Goal: Task Accomplishment & Management: Complete application form

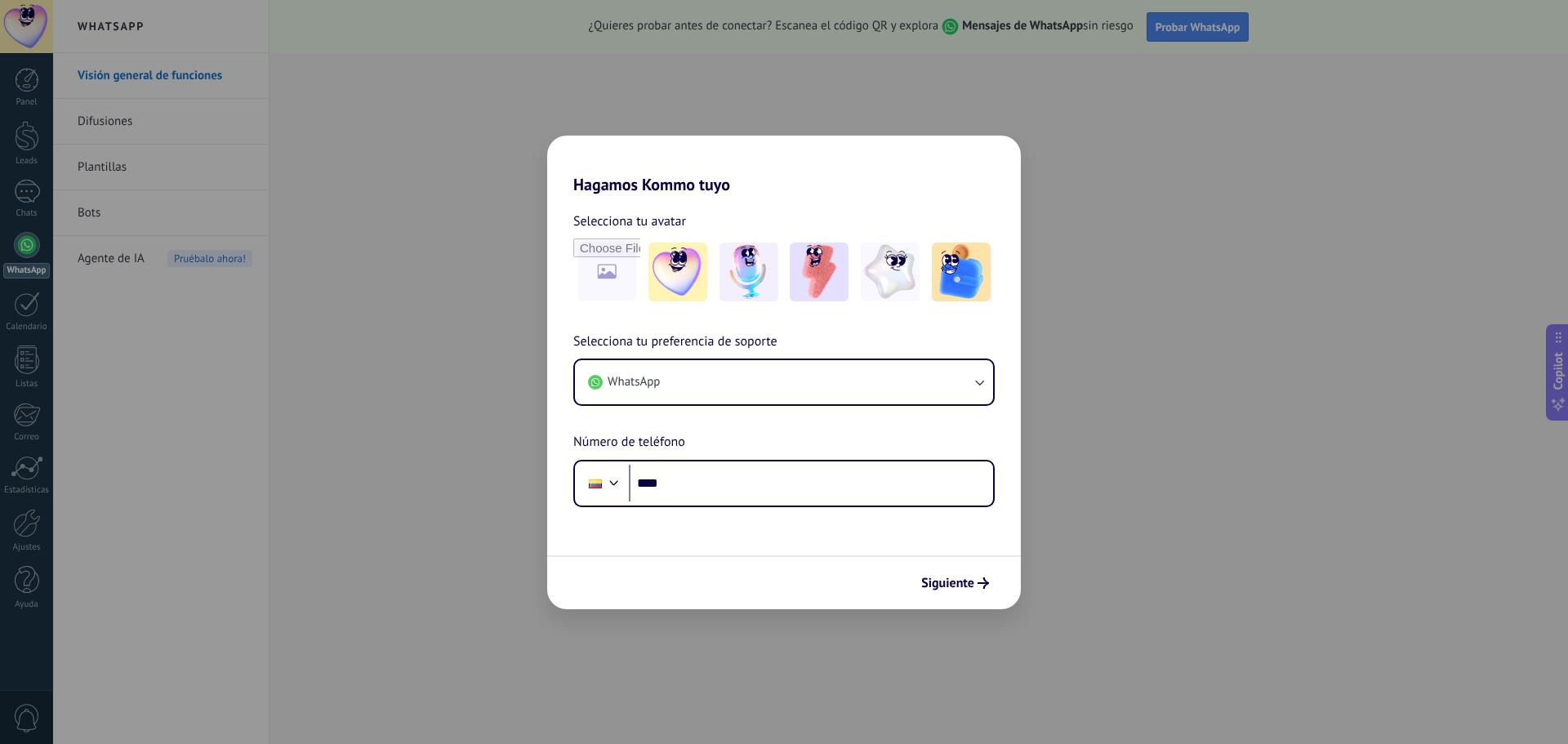
click at [332, 215] on div "Hagamos Kommo tuyo Selecciona tu avatar Selecciona tu preferencia de soporte Wh…" at bounding box center [784, 372] width 1568 height 744
click at [440, 373] on div "Hagamos Kommo tuyo Selecciona tu avatar Selecciona tu preferencia de soporte Wh…" at bounding box center [784, 372] width 1568 height 744
click at [977, 588] on icon "submit" at bounding box center [983, 584] width 12 height 12
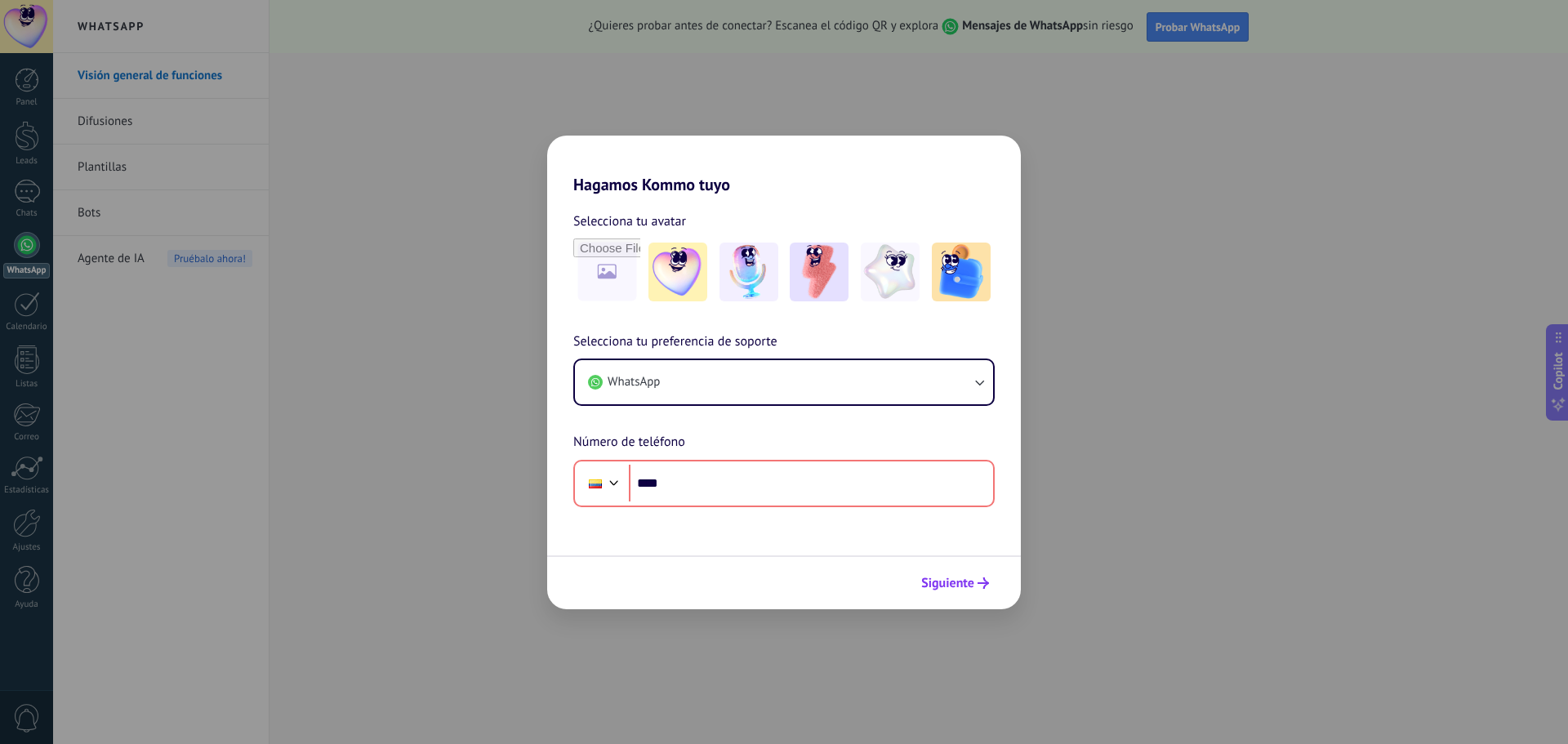
click at [977, 576] on button "Siguiente" at bounding box center [955, 584] width 82 height 28
click at [976, 577] on button "Siguiente" at bounding box center [955, 584] width 82 height 28
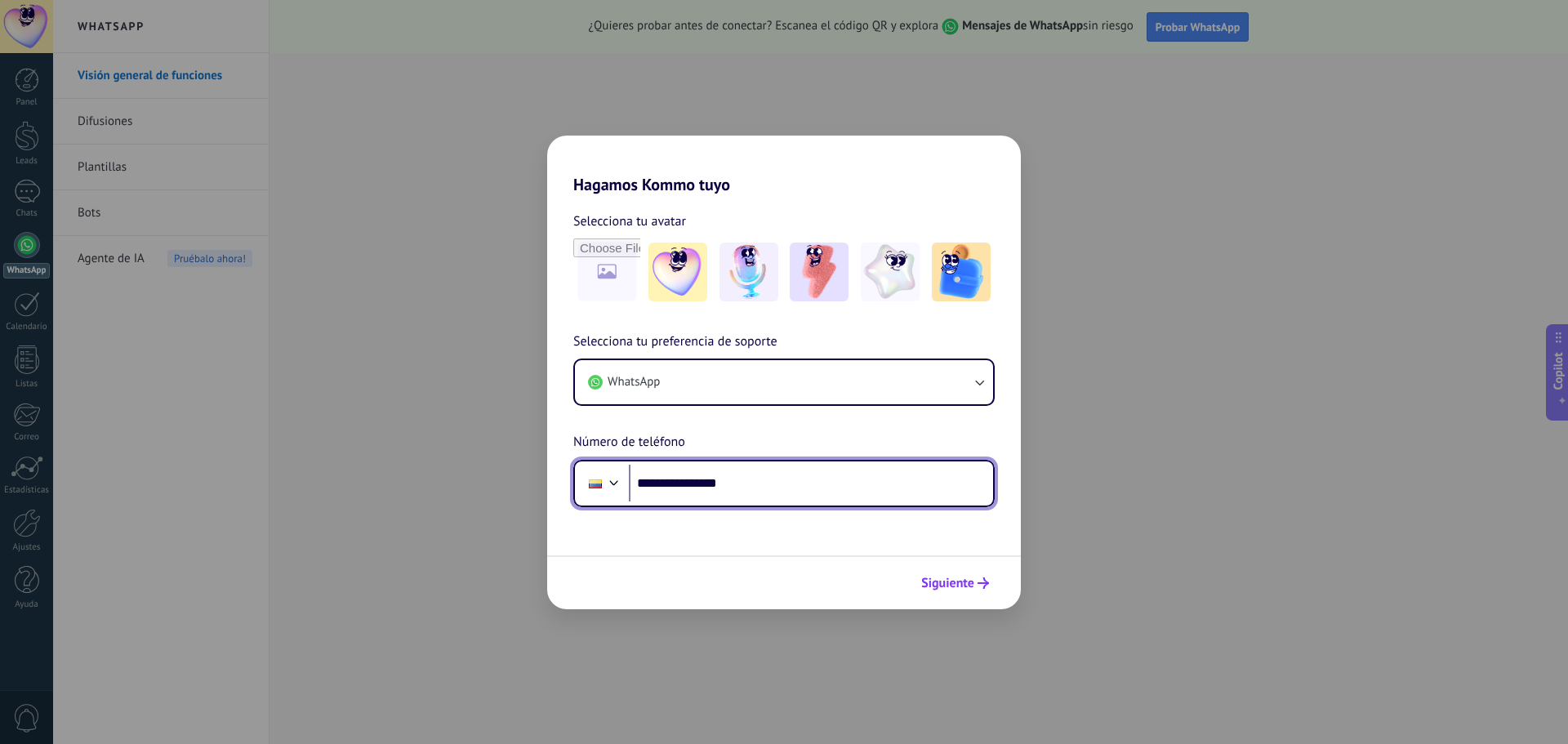
type input "**********"
click at [941, 586] on span "Siguiente" at bounding box center [948, 584] width 53 height 12
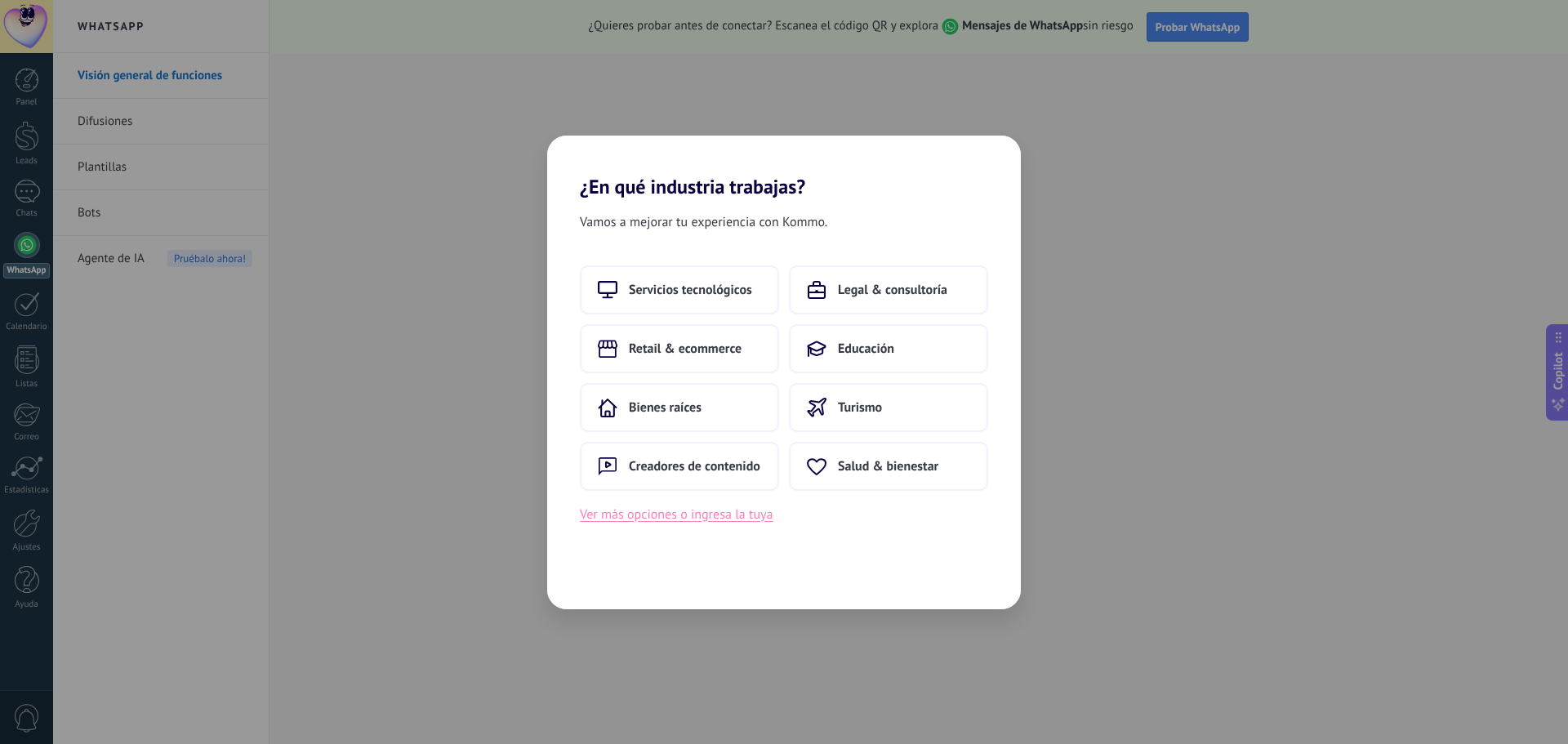
click at [647, 511] on button "Ver más opciones o ingresa la tuya" at bounding box center [676, 515] width 193 height 21
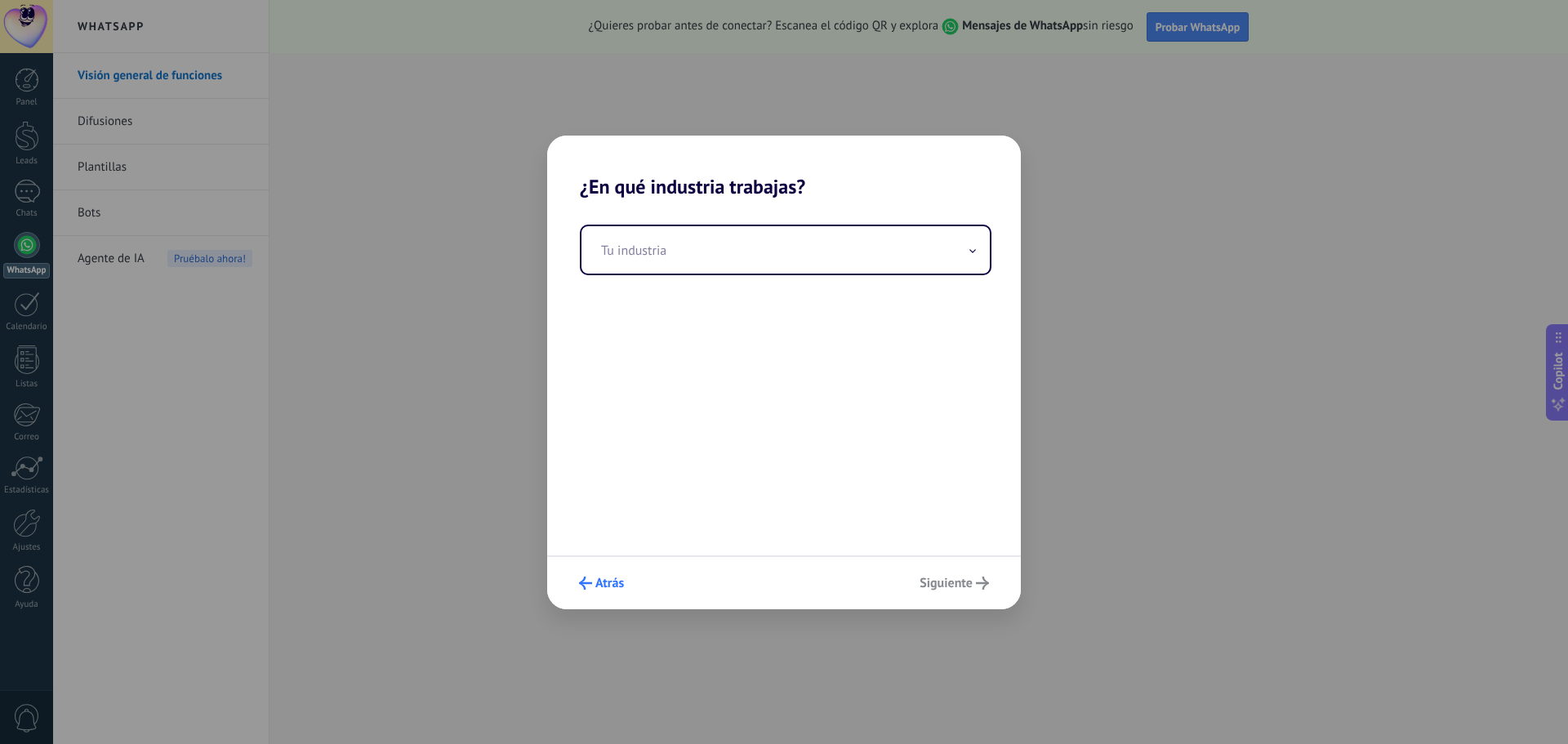
click at [597, 584] on span "Atrás" at bounding box center [609, 584] width 29 height 12
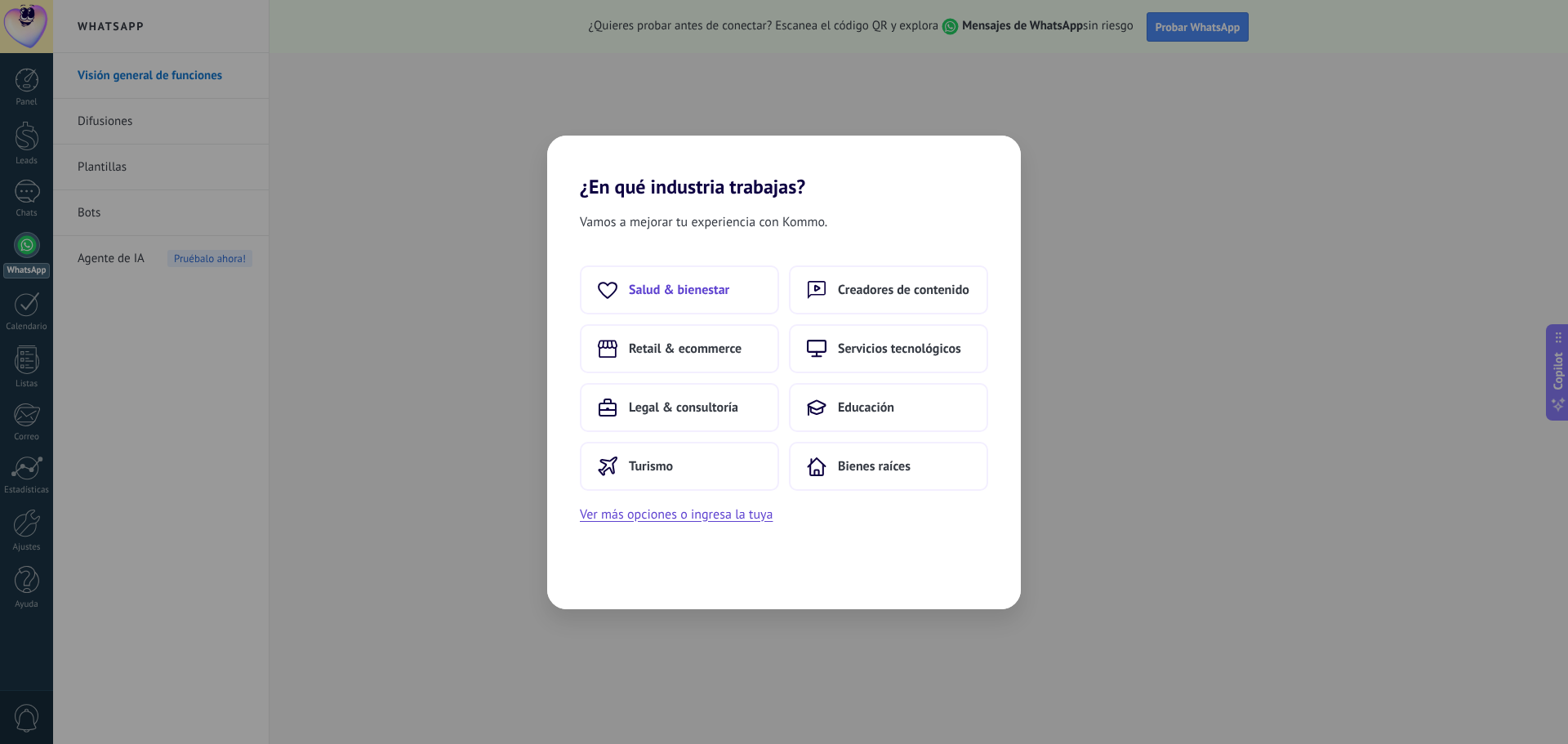
click at [679, 297] on span "Salud & bienestar" at bounding box center [679, 290] width 100 height 16
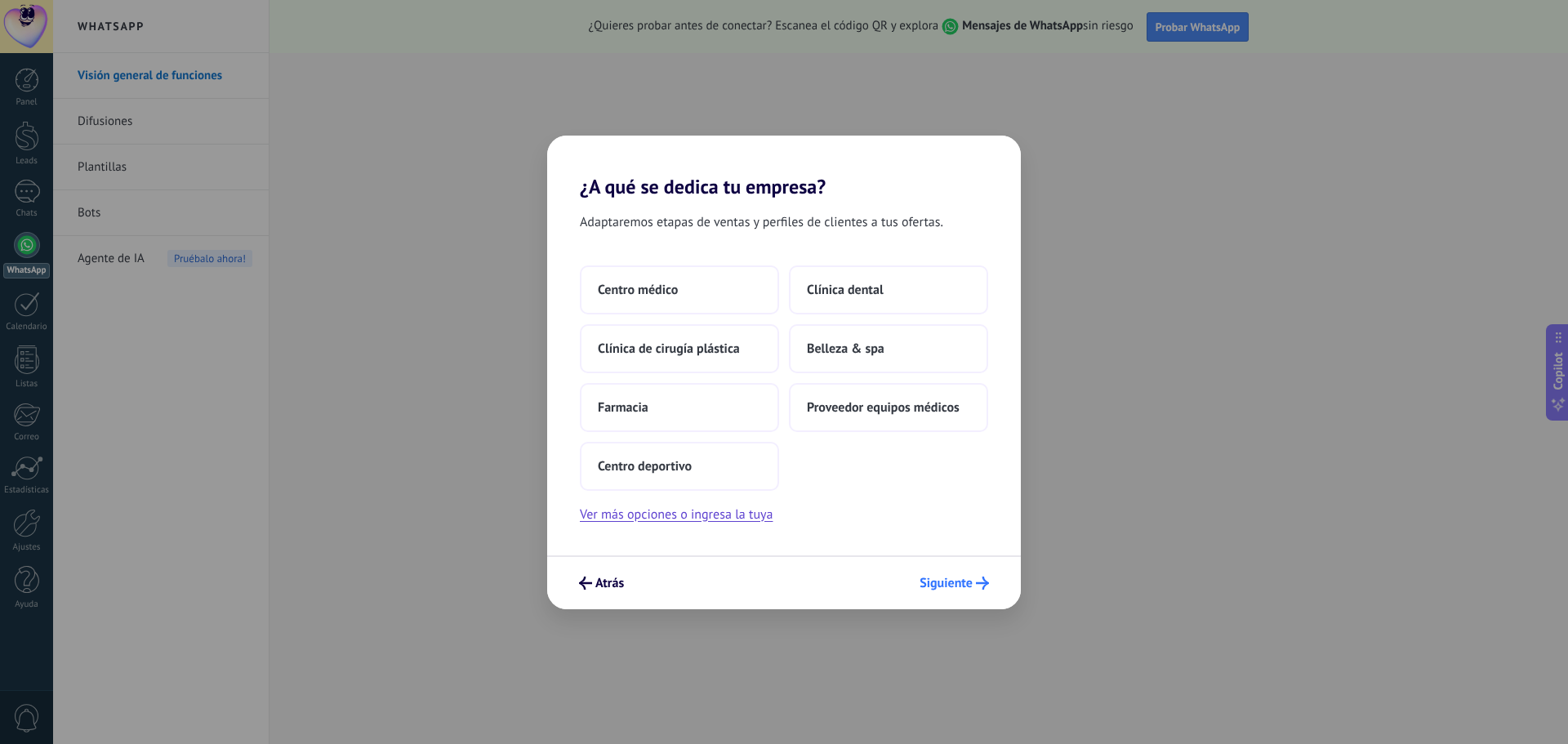
click at [951, 584] on span "Siguiente" at bounding box center [946, 584] width 53 height 12
click at [626, 403] on span "Farmacia" at bounding box center [623, 408] width 51 height 16
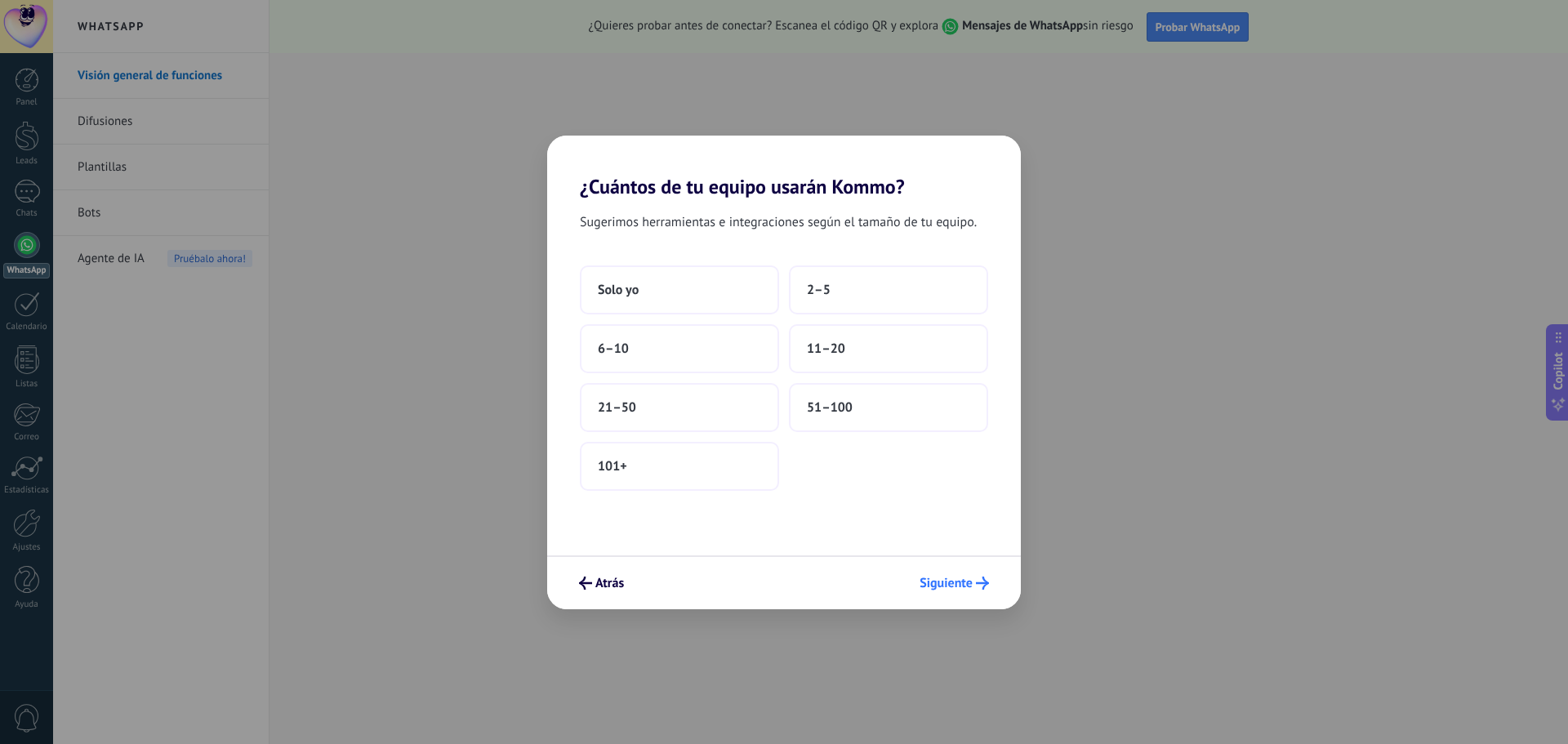
click at [950, 581] on span "Siguiente" at bounding box center [946, 584] width 53 height 12
click at [630, 294] on span "Solo yo" at bounding box center [618, 290] width 41 height 16
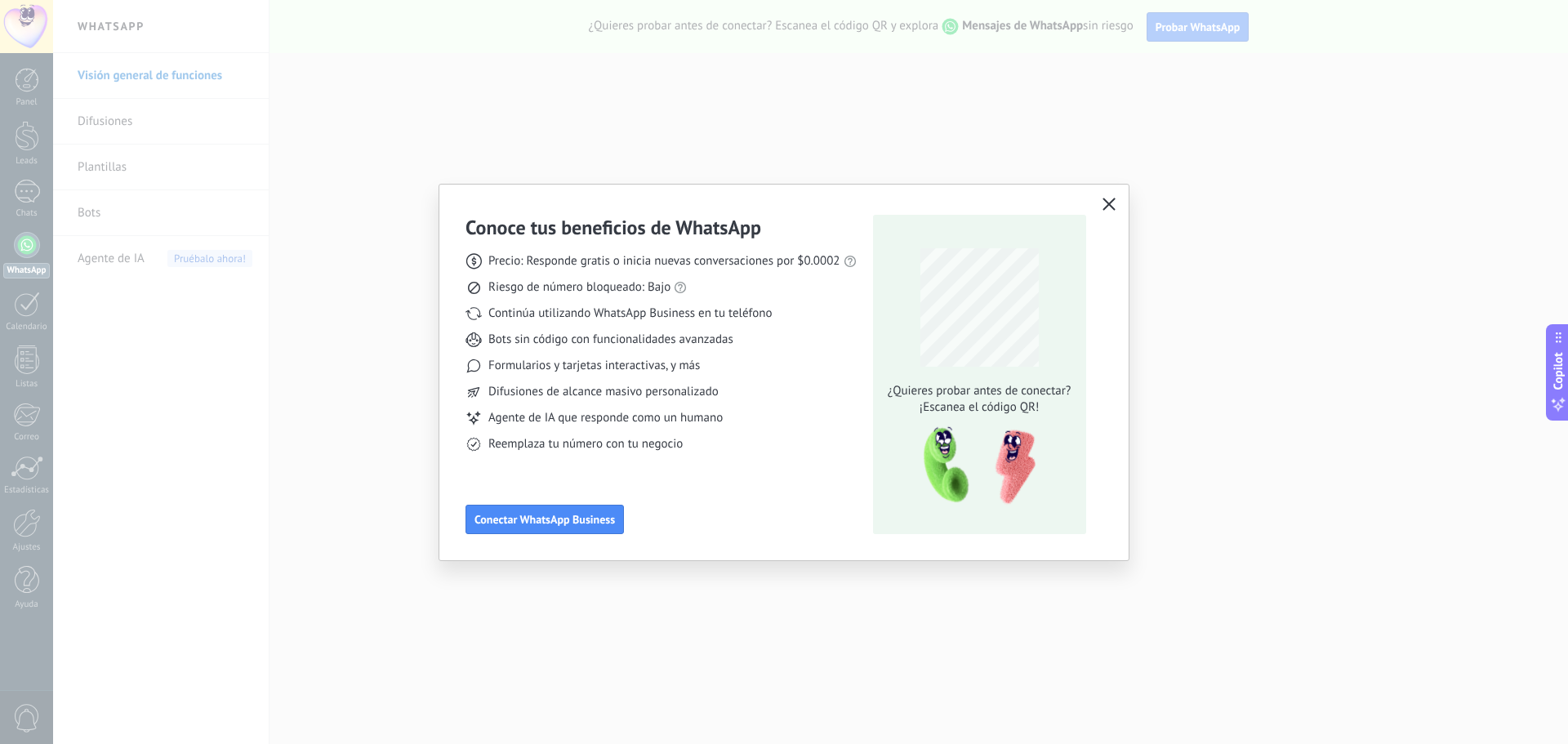
click at [1111, 201] on use "button" at bounding box center [1109, 203] width 12 height 12
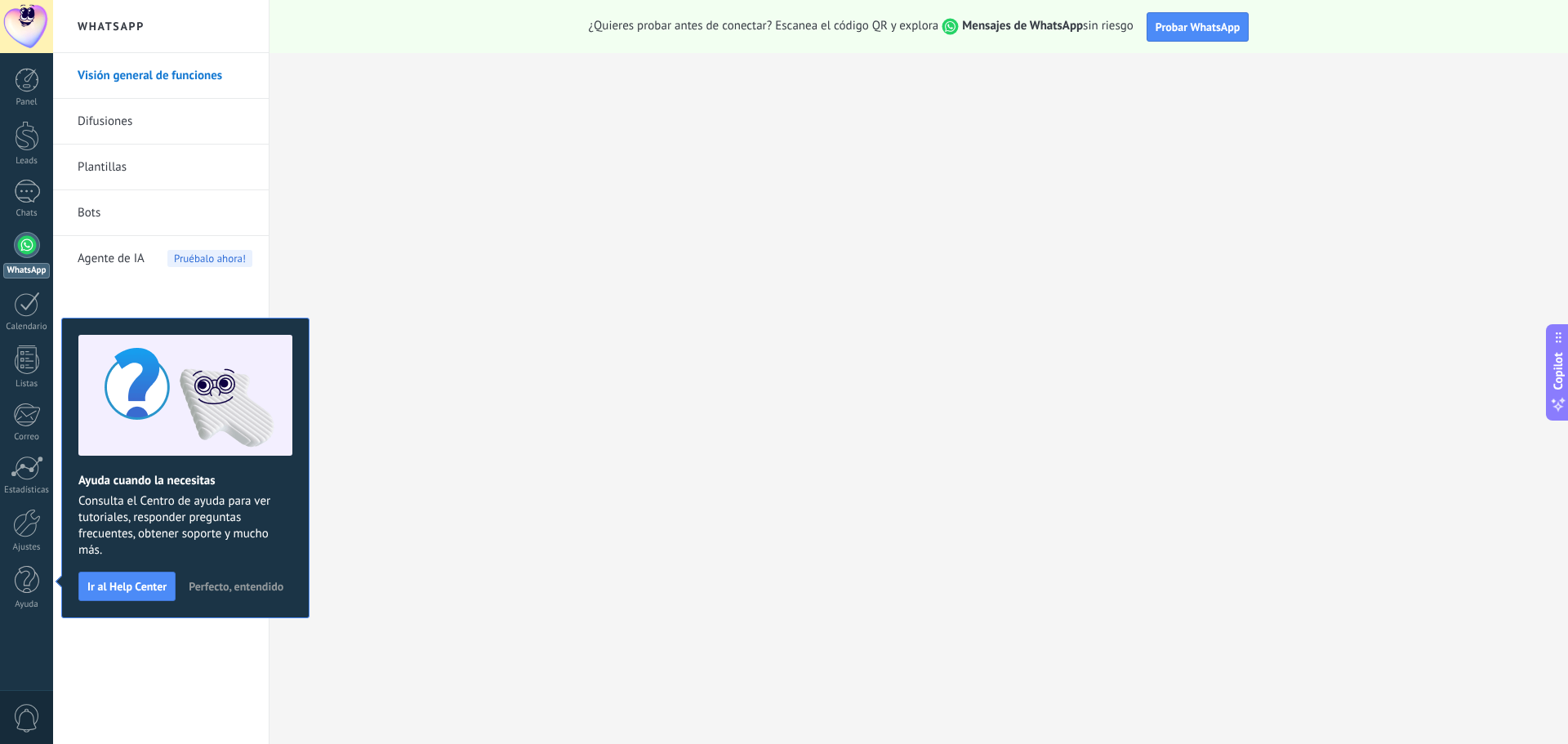
click at [18, 235] on div at bounding box center [27, 245] width 26 height 26
click at [17, 70] on div at bounding box center [27, 80] width 25 height 25
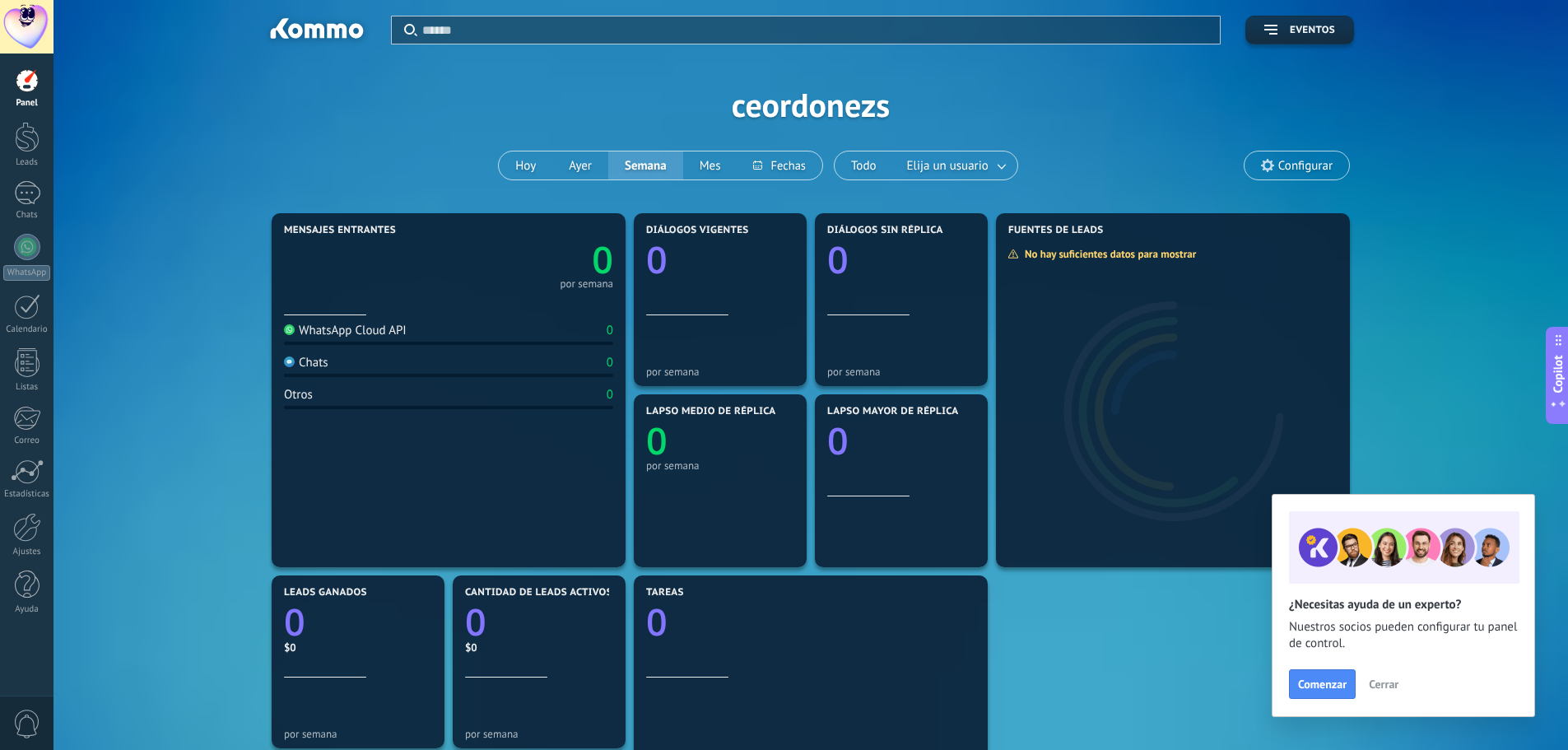
click at [304, 124] on div "Aplicar Eventos ceordonezs [DATE] [DATE] Semana Mes Todo Elija un usuario Confi…" at bounding box center [810, 104] width 1465 height 209
